Goal: Entertainment & Leisure: Consume media (video, audio)

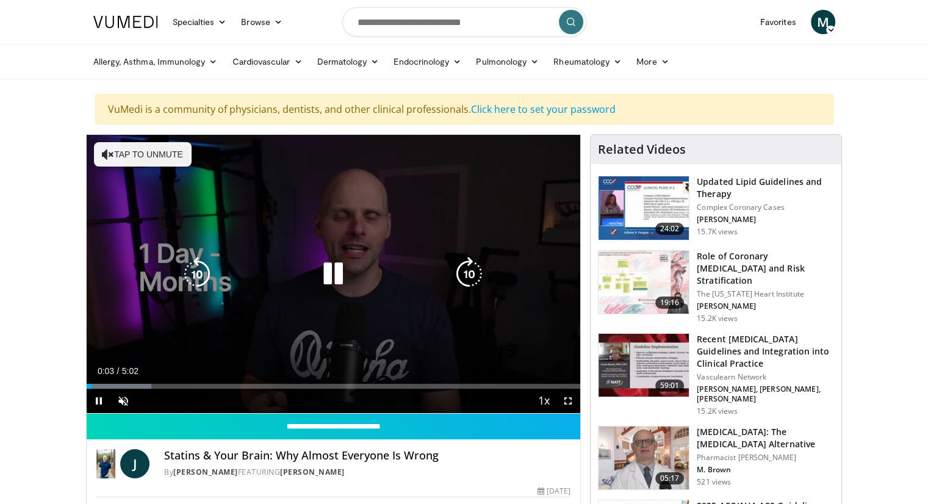
click at [148, 158] on button "Tap to unmute" at bounding box center [143, 154] width 98 height 24
click at [331, 274] on icon "Video Player" at bounding box center [333, 274] width 34 height 34
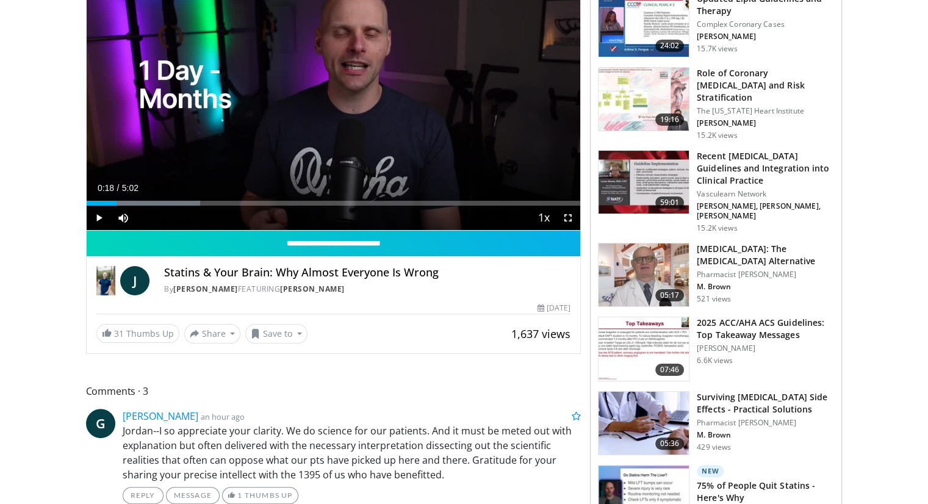
scroll to position [61, 0]
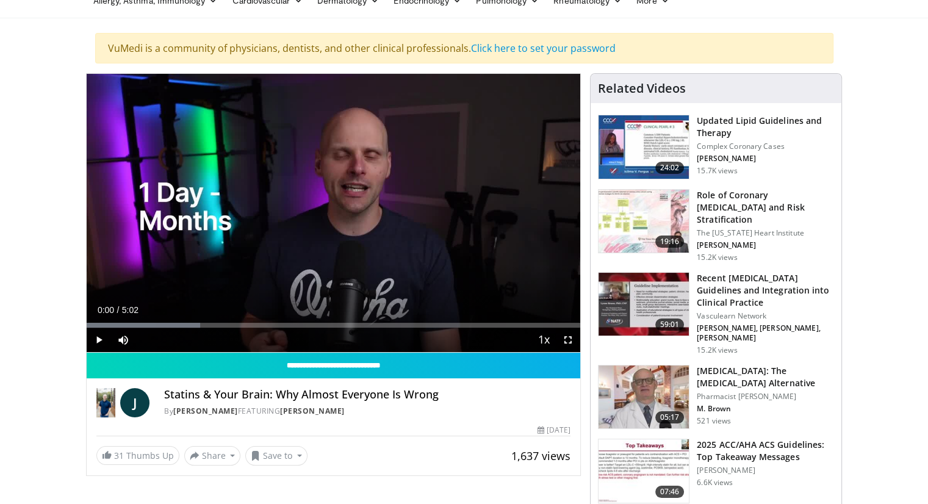
drag, startPoint x: 115, startPoint y: 325, endPoint x: 52, endPoint y: 332, distance: 62.6
click at [97, 340] on span "Video Player" at bounding box center [99, 340] width 24 height 24
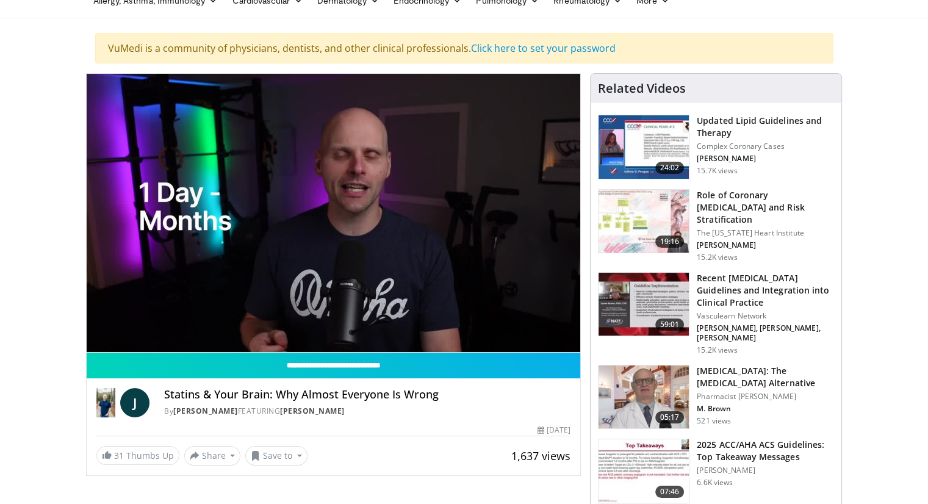
click at [391, 471] on div "**********" at bounding box center [333, 274] width 495 height 403
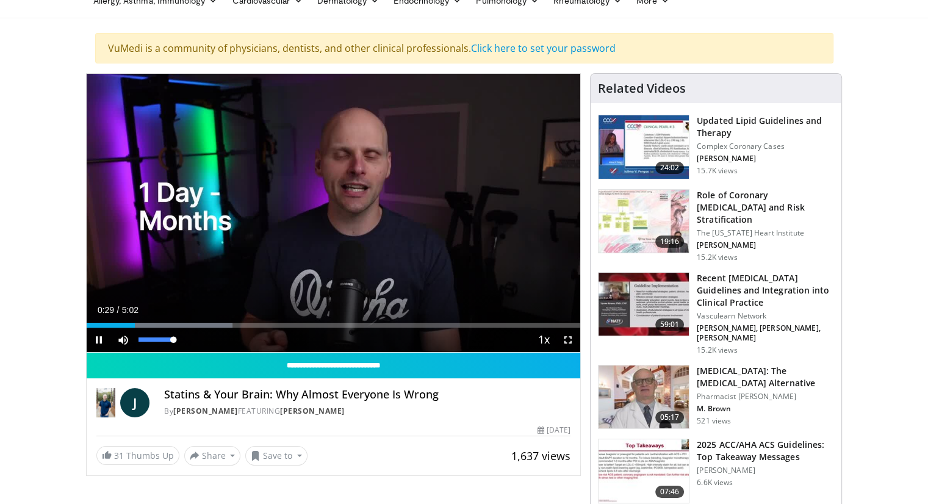
drag, startPoint x: 175, startPoint y: 338, endPoint x: 211, endPoint y: 342, distance: 36.2
click at [211, 342] on div "Current Time 0:29 / Duration 5:02 Pause Skip Backward Skip Forward Mute 100% Lo…" at bounding box center [334, 340] width 494 height 24
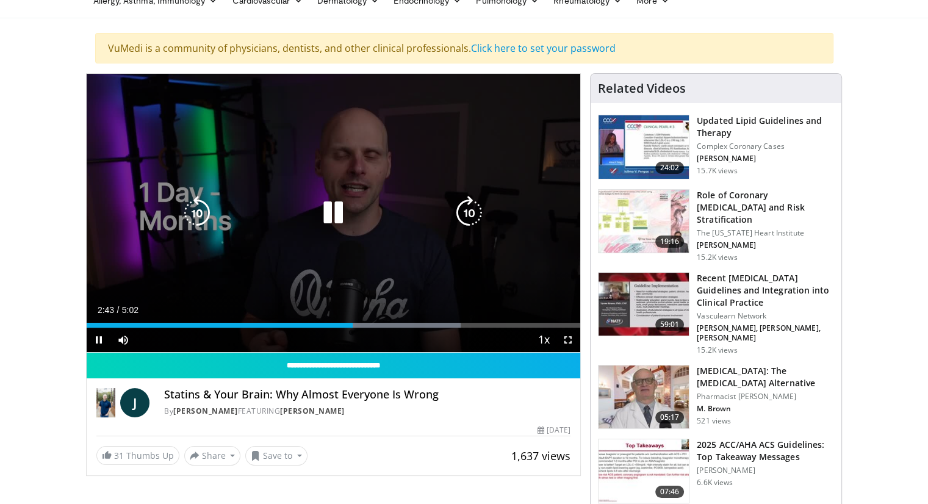
click at [335, 206] on icon "Video Player" at bounding box center [333, 213] width 34 height 34
